Goal: Task Accomplishment & Management: Manage account settings

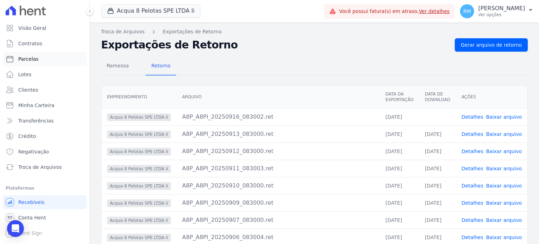
click at [34, 59] on span "Parcelas" at bounding box center [28, 58] width 20 height 7
select select
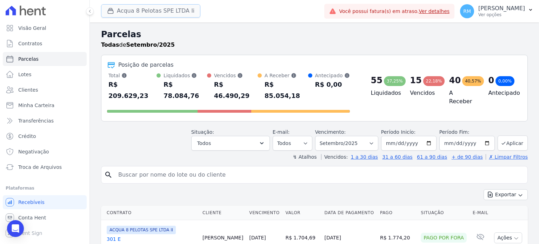
click at [176, 14] on button "Acqua 8 Pelotas SPE LTDA Ii" at bounding box center [150, 10] width 99 height 13
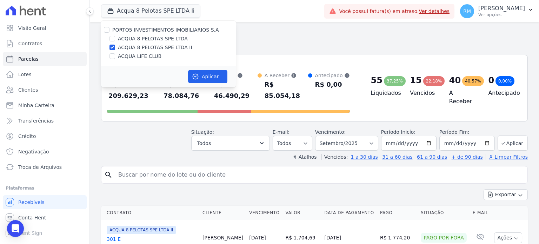
click at [141, 56] on label "ACQUA LIFE CLUB" at bounding box center [139, 56] width 43 height 7
click at [115, 56] on input "ACQUA LIFE CLUB" at bounding box center [112, 56] width 6 height 6
checkbox input "true"
drag, startPoint x: 114, startPoint y: 45, endPoint x: 127, endPoint y: 55, distance: 16.5
click at [114, 45] on input "ACQUA 8 PELOTAS SPE LTDA II" at bounding box center [112, 48] width 6 height 6
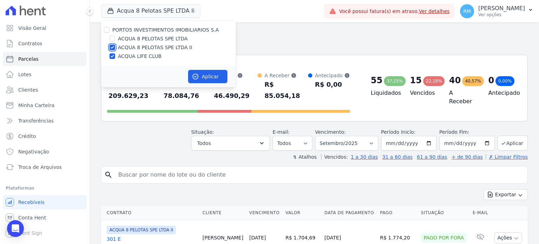
checkbox input "false"
click at [203, 79] on button "Aplicar" at bounding box center [207, 76] width 39 height 13
select select
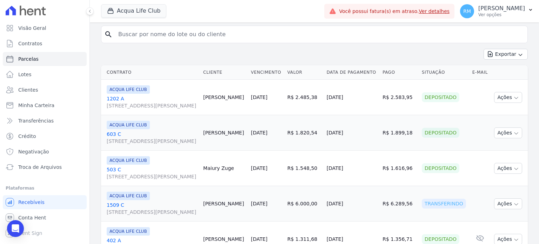
scroll to position [35, 0]
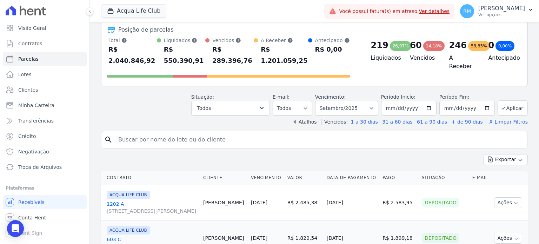
click at [173, 133] on input "search" at bounding box center [319, 140] width 410 height 14
type input "ana ros"
click at [394, 101] on input "2025-09-01" at bounding box center [408, 108] width 55 height 15
click at [397, 101] on input "2025-09-01" at bounding box center [408, 108] width 55 height 15
click at [351, 101] on select "Filtrar por período ──────── Todos os meses Janeiro/2022 Fevereiro/2022 Março/2…" at bounding box center [346, 108] width 63 height 15
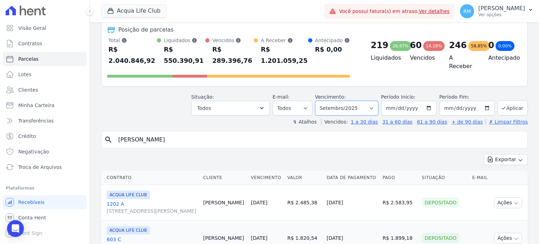
select select "10/2025"
click at [320, 101] on select "Filtrar por período ──────── Todos os meses Janeiro/2022 Fevereiro/2022 Março/2…" at bounding box center [346, 108] width 63 height 15
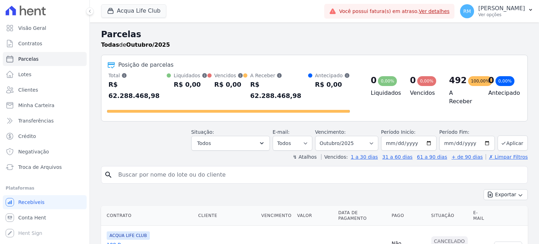
select select
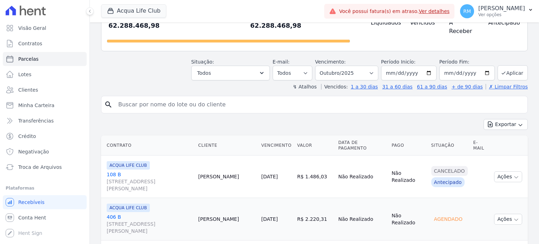
scroll to position [105, 0]
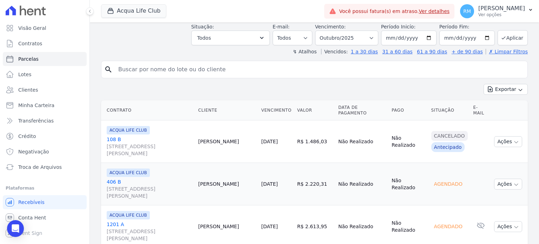
click at [175, 62] on input "search" at bounding box center [319, 69] width 410 height 14
type input "1608"
select select
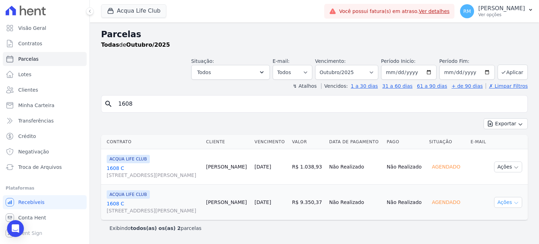
click at [512, 200] on button "Ações" at bounding box center [508, 202] width 28 height 11
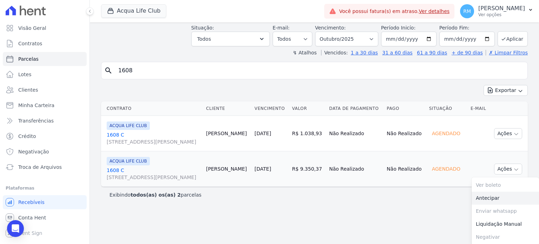
click at [473, 195] on link "Antecipar" at bounding box center [504, 197] width 67 height 13
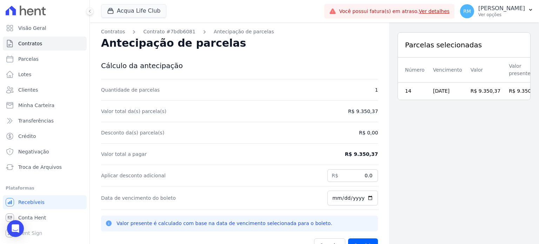
scroll to position [22, 0]
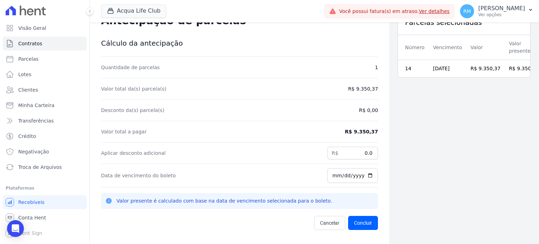
click at [330, 135] on div "Valor total a pagar R$ 9.350,37" at bounding box center [239, 131] width 277 height 21
click at [351, 136] on div "Valor total a pagar R$ 9.350,37" at bounding box center [239, 131] width 277 height 21
click at [349, 133] on dd "R$ 9.350,37" at bounding box center [361, 131] width 33 height 7
click at [350, 131] on dd "R$ 9.350,37" at bounding box center [361, 131] width 33 height 7
click at [351, 130] on dd "R$ 9.350,37" at bounding box center [361, 131] width 33 height 7
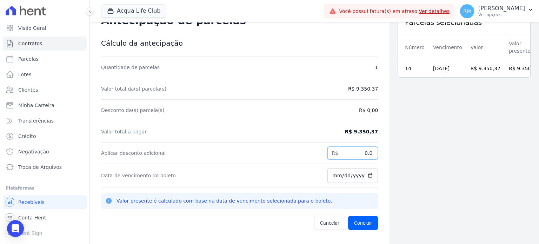
click at [369, 153] on input "0.0" at bounding box center [352, 153] width 50 height 13
click at [351, 157] on input "0.0" at bounding box center [352, 153] width 50 height 13
click at [350, 155] on input "0.0" at bounding box center [352, 153] width 50 height 13
type input "70.45"
click at [269, 153] on div "Aplicar desconto adicional R$ 70.45" at bounding box center [239, 152] width 277 height 21
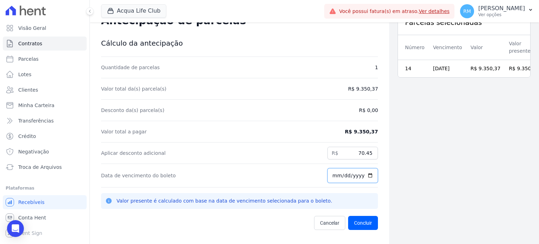
click at [349, 177] on input "[DATE]" at bounding box center [352, 175] width 50 height 15
click at [365, 175] on input "[DATE]" at bounding box center [352, 175] width 50 height 15
type input "2025-09-18"
drag, startPoint x: 357, startPoint y: 154, endPoint x: 377, endPoint y: 154, distance: 20.3
click at [377, 154] on div "Contratos Contrato #7bdb6081 Antecipação de parcelas Antecipação de parcelas Cá…" at bounding box center [239, 122] width 299 height 244
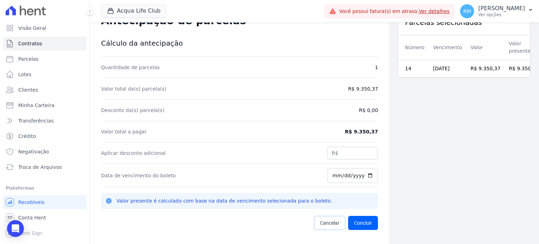
click at [318, 218] on link "Cancelar" at bounding box center [329, 223] width 31 height 14
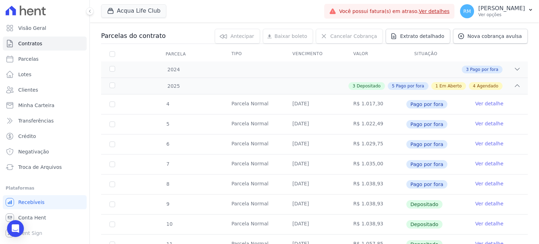
scroll to position [105, 0]
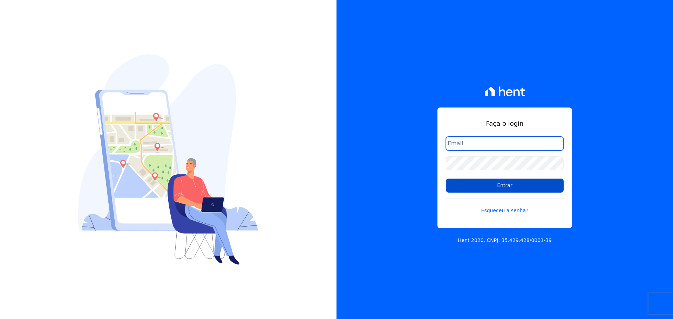
type input "raquel.pradie@porto5.com.br"
drag, startPoint x: 510, startPoint y: 188, endPoint x: 503, endPoint y: 185, distance: 7.9
click at [508, 185] on input "Entrar" at bounding box center [505, 186] width 118 height 14
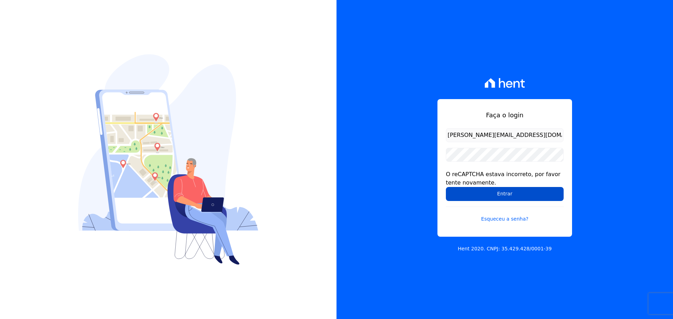
drag, startPoint x: 494, startPoint y: 196, endPoint x: 482, endPoint y: 189, distance: 14.1
click at [494, 196] on input "Entrar" at bounding box center [505, 194] width 118 height 14
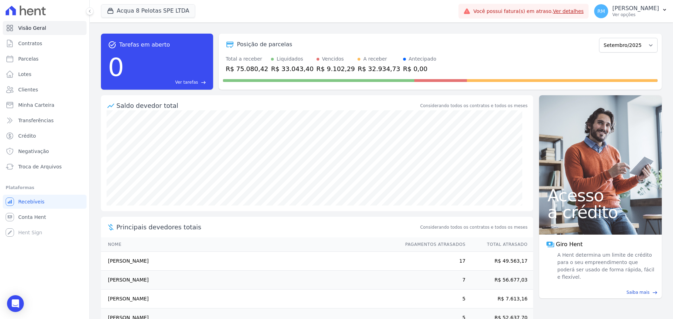
click at [541, 13] on span "Você possui fatura(s) em atraso. Ver detalhes" at bounding box center [528, 11] width 110 height 7
click at [559, 13] on link "Ver detalhes" at bounding box center [568, 11] width 31 height 6
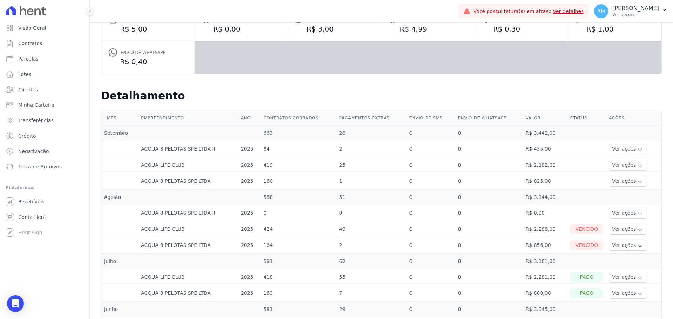
scroll to position [175, 0]
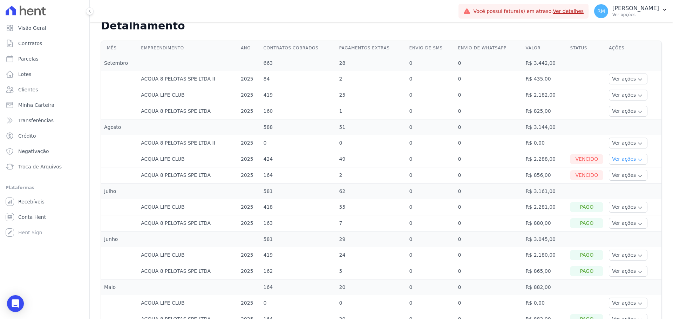
click at [622, 161] on button "Ver ações" at bounding box center [628, 159] width 39 height 11
click at [583, 182] on td "Vencido" at bounding box center [586, 176] width 39 height 16
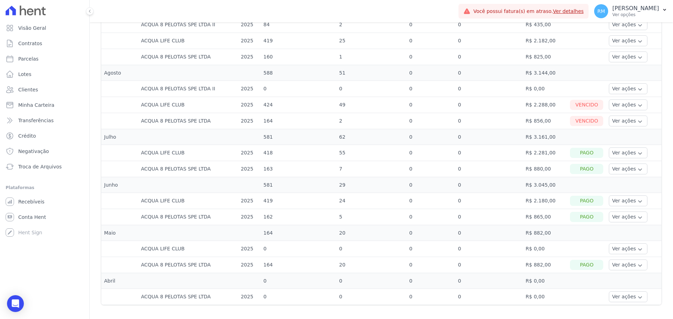
scroll to position [160, 0]
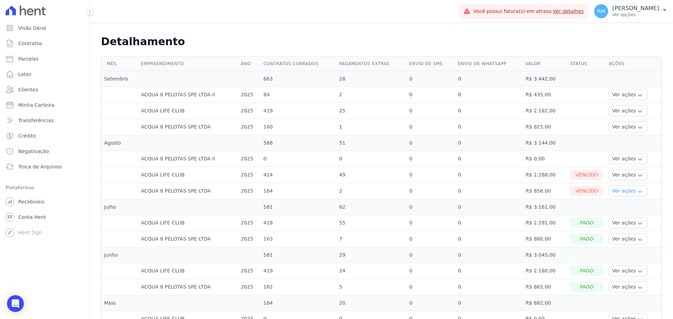
click at [637, 194] on icon "button" at bounding box center [640, 192] width 6 height 6
click at [623, 210] on link "Ver boleto" at bounding box center [638, 210] width 52 height 7
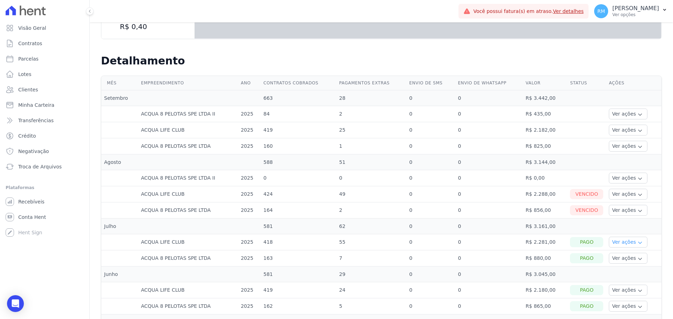
scroll to position [175, 0]
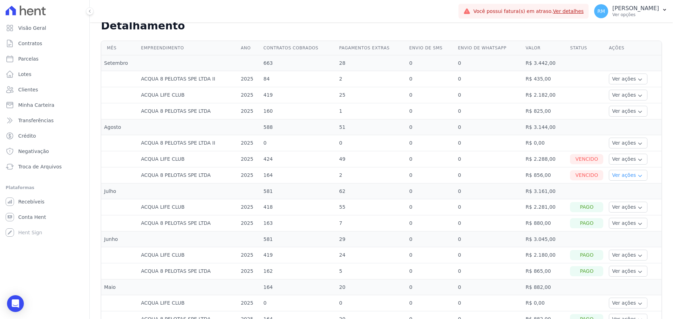
click at [617, 177] on button "Ver ações" at bounding box center [628, 175] width 39 height 11
click at [637, 161] on icon "button" at bounding box center [640, 160] width 6 height 6
click at [637, 162] on icon "button" at bounding box center [640, 160] width 6 height 6
click at [627, 179] on link "Ver boleto" at bounding box center [638, 178] width 52 height 7
